Goal: Information Seeking & Learning: Understand process/instructions

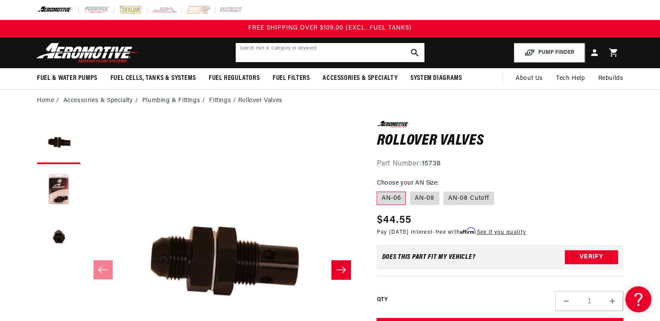
click at [252, 54] on input "text" at bounding box center [329, 52] width 189 height 19
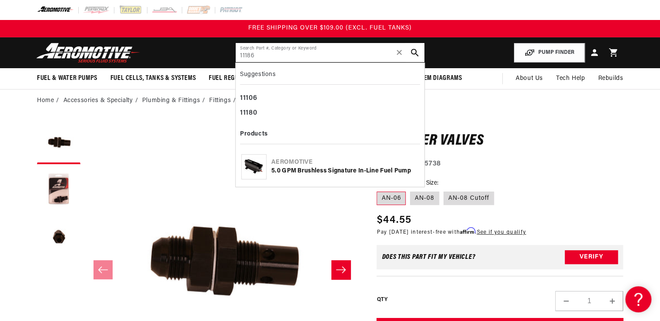
type input "11186"
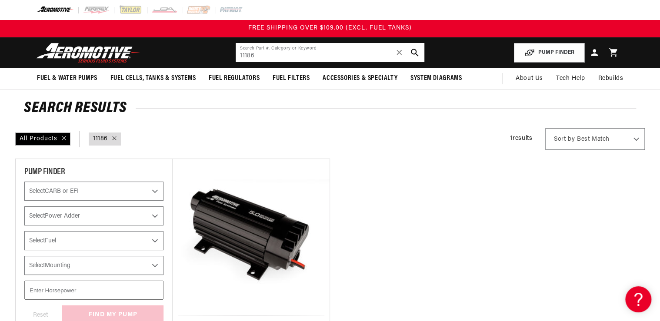
drag, startPoint x: 276, startPoint y: 58, endPoint x: 167, endPoint y: 57, distance: 108.6
click at [169, 57] on header "Fuel & Water Pumps Back In-Tank In-Line Fuel Pumps" at bounding box center [329, 52] width 629 height 31
click at [264, 13] on div at bounding box center [329, 10] width 629 height 20
drag, startPoint x: 248, startPoint y: 54, endPoint x: 182, endPoint y: 62, distance: 66.1
click at [192, 60] on header "Fuel & Water Pumps Back In-Tank In-Line Fuel Pumps" at bounding box center [329, 52] width 629 height 31
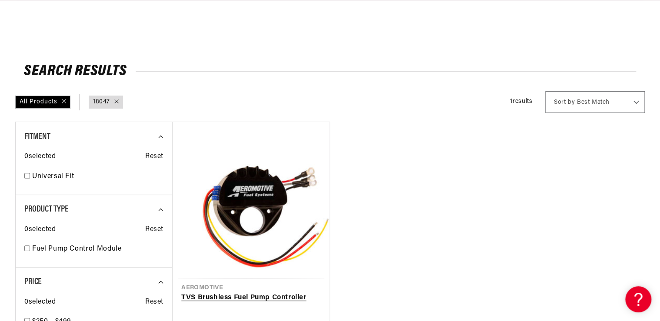
scroll to position [104, 0]
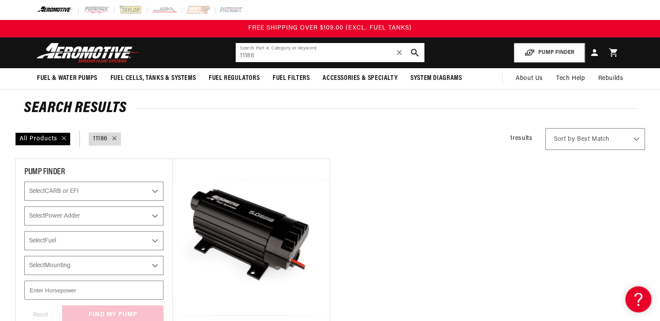
type input "18047"
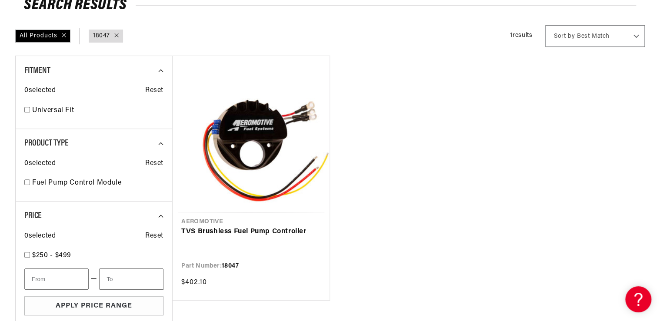
scroll to position [104, 0]
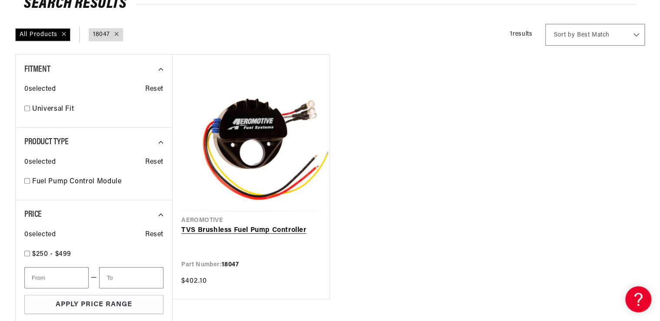
click at [248, 225] on link "TVS Brushless Fuel Pump Controller" at bounding box center [250, 230] width 139 height 11
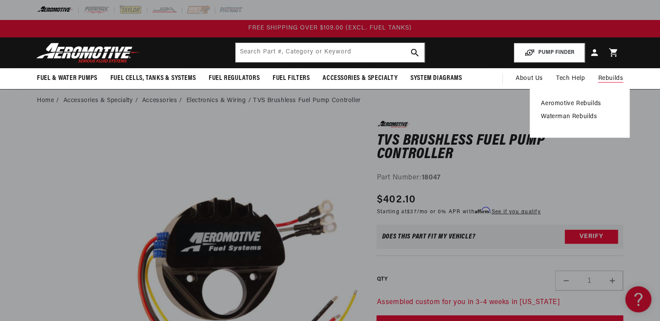
click at [580, 115] on link "Waterman Rebuilds" at bounding box center [579, 117] width 77 height 8
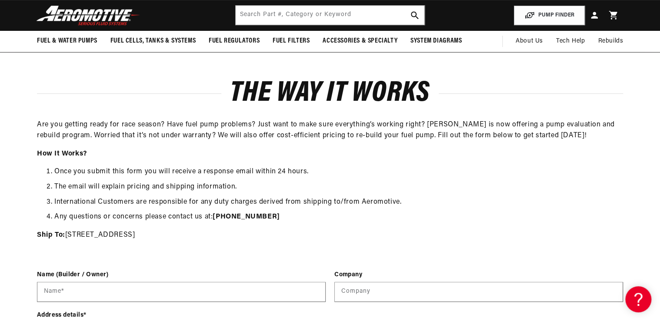
scroll to position [104, 0]
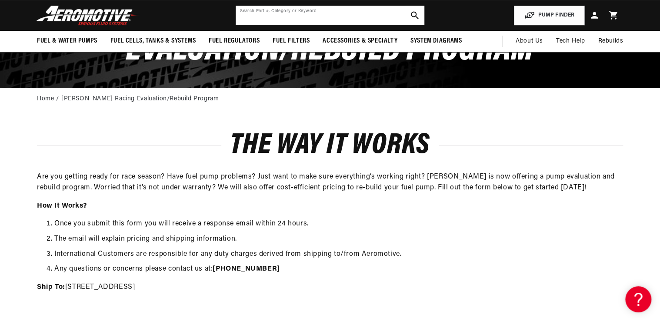
click at [265, 17] on input "text" at bounding box center [329, 15] width 189 height 19
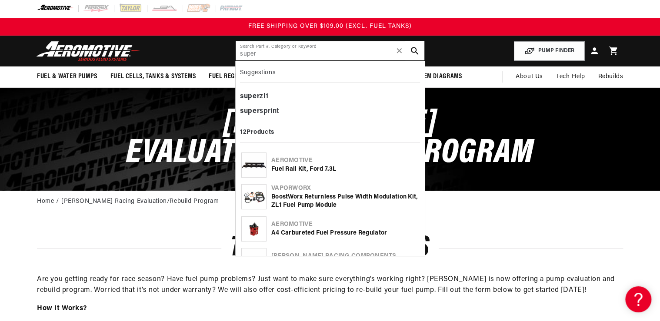
scroll to position [0, 0]
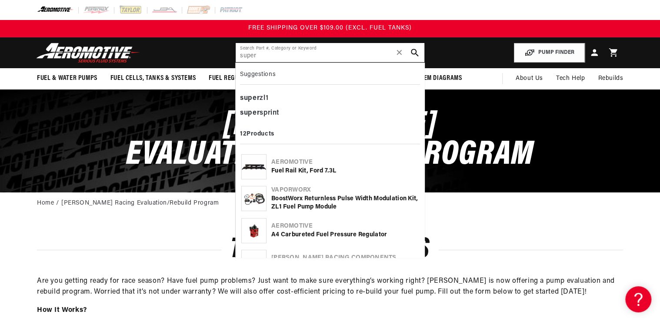
click at [269, 57] on input "super" at bounding box center [329, 52] width 189 height 19
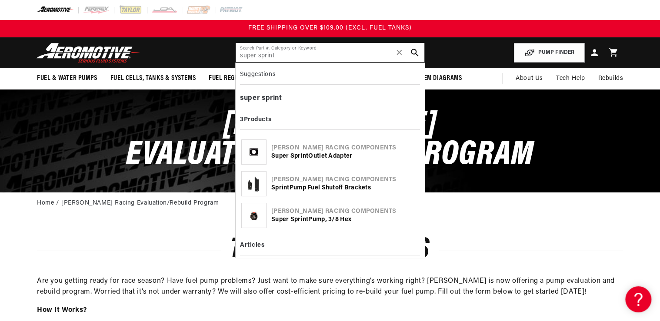
type input "super sprint"
click at [263, 213] on img at bounding box center [254, 215] width 24 height 24
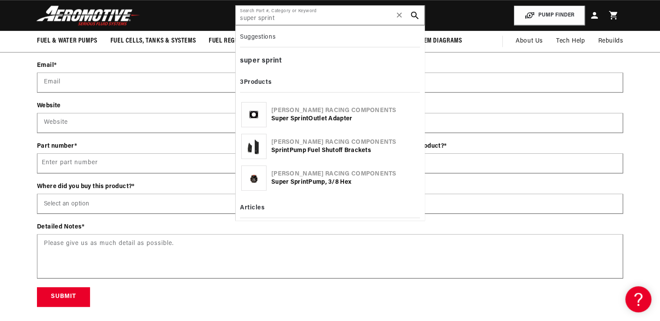
scroll to position [452, 0]
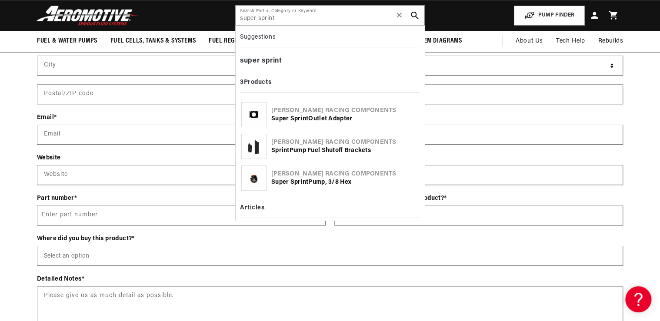
click at [9, 104] on div "Contact form Name (Builder / Owner) Name * Company Company Address details * St…" at bounding box center [330, 167] width 660 height 384
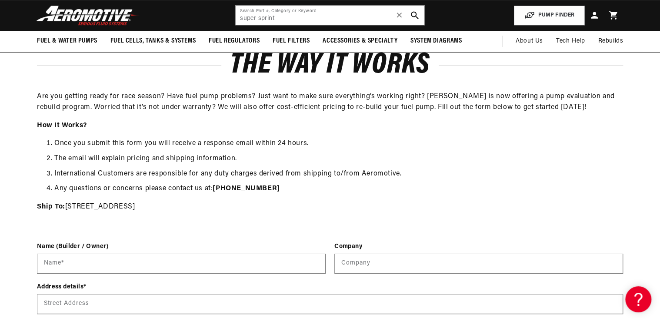
scroll to position [104, 0]
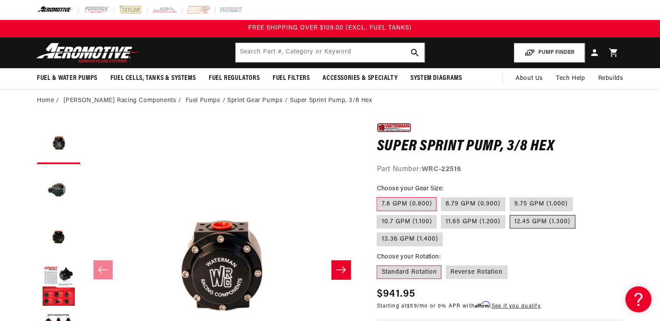
click at [528, 222] on label "12.45 GPM (1.300)" at bounding box center [542, 222] width 66 height 14
click at [510, 214] on input "12.45 GPM (1.300)" at bounding box center [509, 213] width 0 height 0
radio input "true"
drag, startPoint x: 423, startPoint y: 170, endPoint x: 463, endPoint y: 167, distance: 40.1
click at [463, 167] on div "Part Number: WRC-22526" at bounding box center [499, 169] width 246 height 11
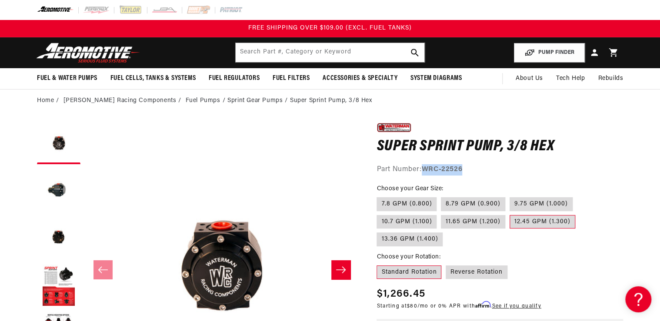
drag, startPoint x: 463, startPoint y: 167, endPoint x: 443, endPoint y: 171, distance: 20.0
copy strong "WRC-22526"
drag, startPoint x: 295, startPoint y: 52, endPoint x: 289, endPoint y: 52, distance: 6.1
click at [289, 52] on input "text" at bounding box center [329, 52] width 189 height 19
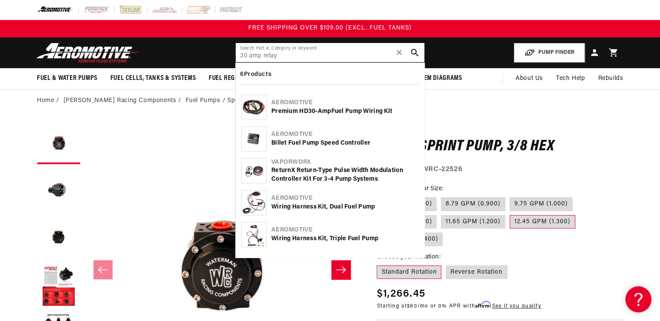
type input "30 amp relay"
click at [257, 105] on img at bounding box center [254, 107] width 24 height 16
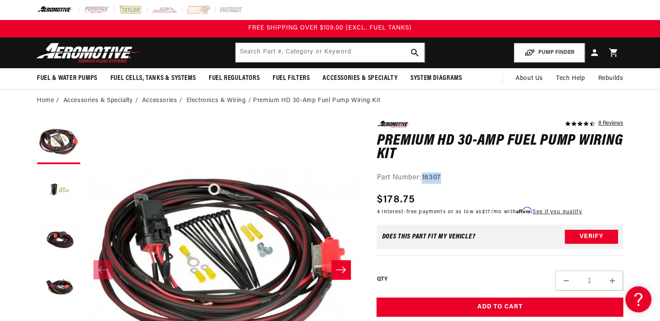
drag, startPoint x: 423, startPoint y: 179, endPoint x: 445, endPoint y: 175, distance: 22.4
click at [445, 175] on div "Part Number: 16307" at bounding box center [499, 177] width 246 height 11
drag, startPoint x: 445, startPoint y: 175, endPoint x: 439, endPoint y: 175, distance: 6.1
copy strong "16307"
click at [265, 53] on input "text" at bounding box center [329, 52] width 189 height 19
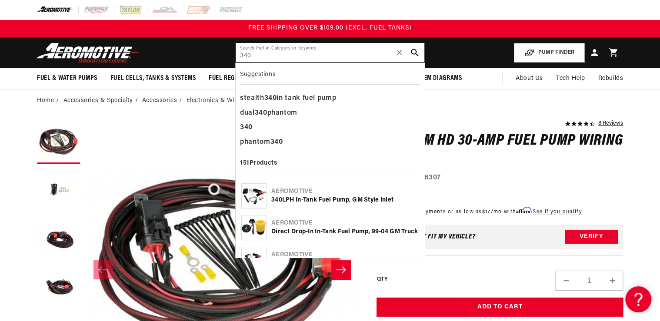
type input "340"
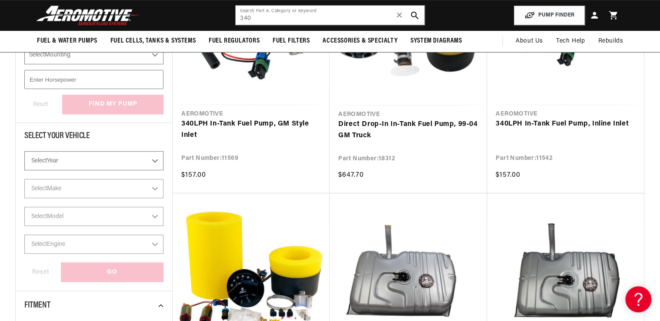
scroll to position [139, 0]
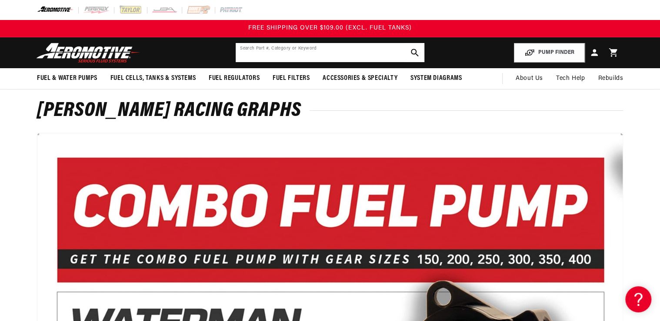
click at [243, 52] on input "text" at bounding box center [329, 52] width 189 height 19
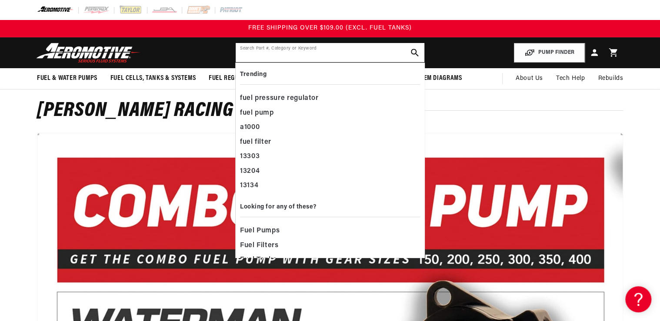
paste input "18309"
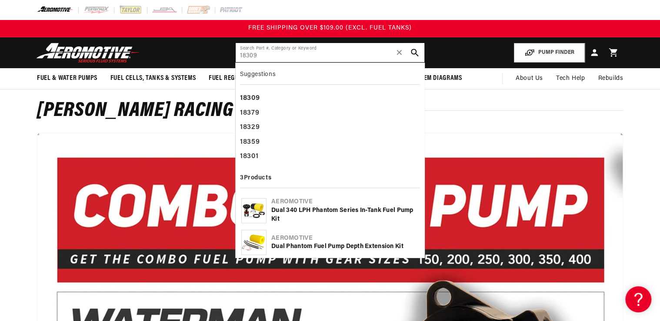
type input "18309"
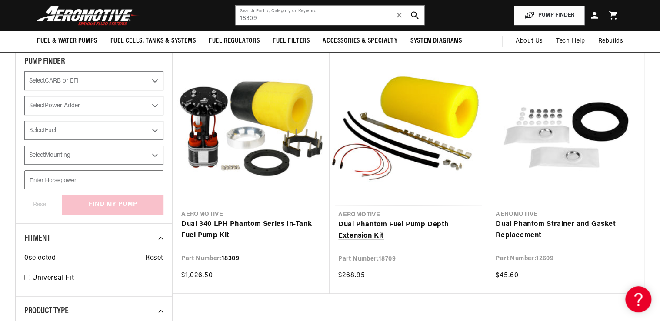
scroll to position [104, 0]
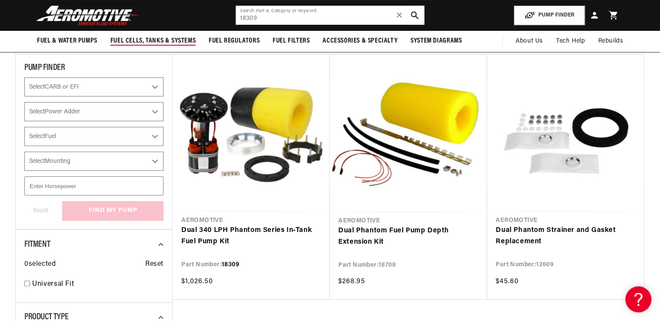
drag, startPoint x: 186, startPoint y: 25, endPoint x: 154, endPoint y: 31, distance: 32.7
click at [155, 31] on sticky-header "Fuel & Water Pumps Back In-Tank Water Pumps" at bounding box center [330, 26] width 660 height 52
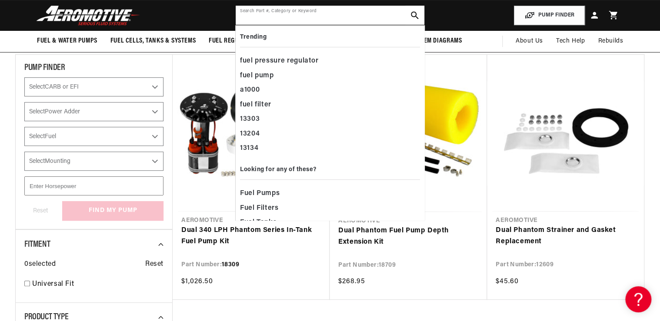
click at [250, 19] on input "text" at bounding box center [329, 15] width 189 height 19
paste input "18310"
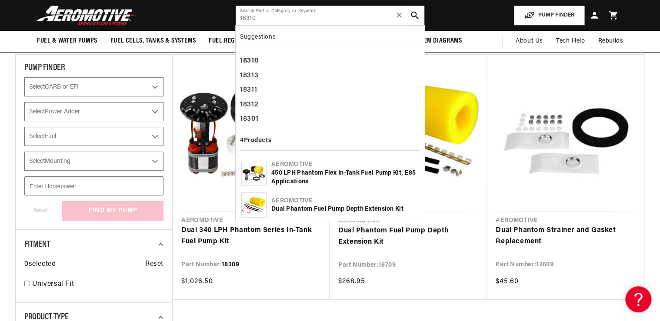
type input "18310"
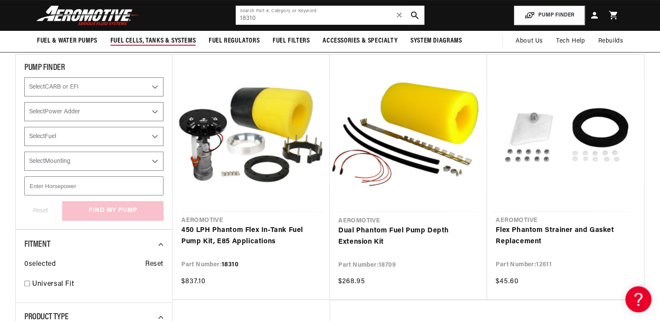
drag, startPoint x: 265, startPoint y: 17, endPoint x: 153, endPoint y: 36, distance: 113.9
click at [155, 36] on sticky-header "Fuel & Water Pumps Back In-Tank Water Pumps" at bounding box center [330, 26] width 660 height 52
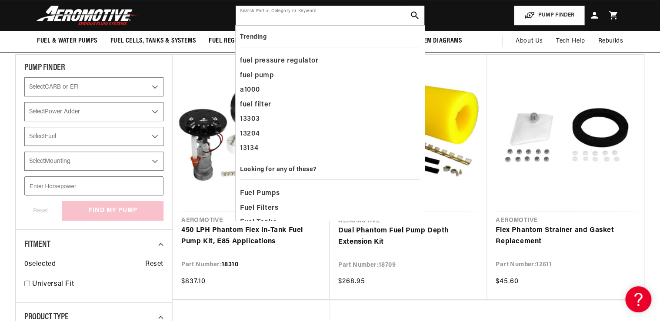
click at [248, 16] on input "text" at bounding box center [329, 15] width 189 height 19
paste input "18313"
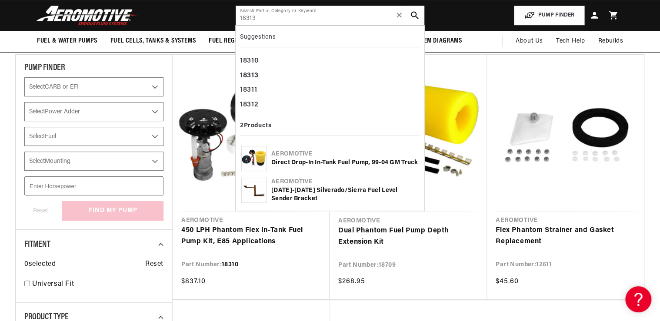
type input "18313"
click at [252, 162] on img at bounding box center [254, 158] width 24 height 19
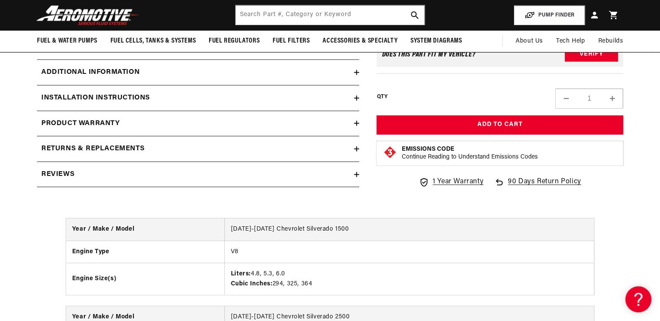
scroll to position [1078, 0]
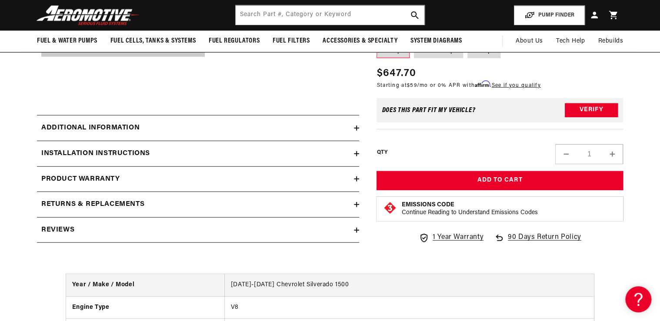
click at [121, 148] on h2 "Installation Instructions" at bounding box center [95, 153] width 109 height 11
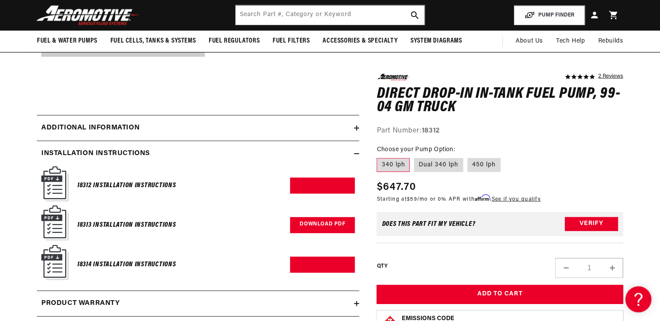
click at [322, 217] on link "Download PDF" at bounding box center [322, 225] width 65 height 16
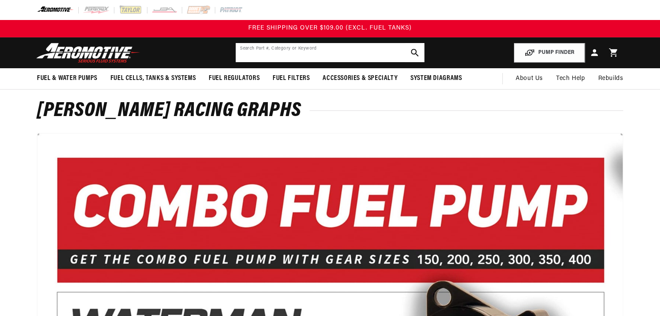
click at [251, 50] on input "text" at bounding box center [329, 52] width 189 height 19
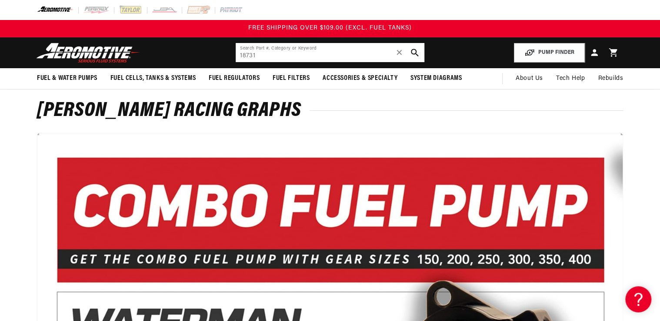
type input "18731"
